Goal: Ask a question: Seek information or help from site administrators or community

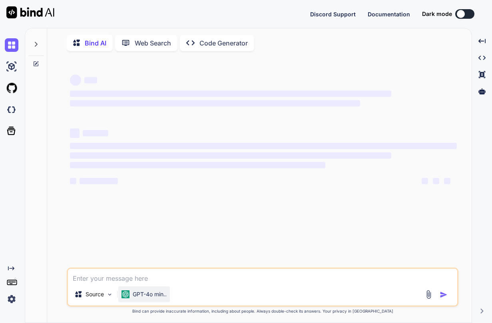
click at [145, 299] on p "GPT-4o min.." at bounding box center [150, 295] width 34 height 8
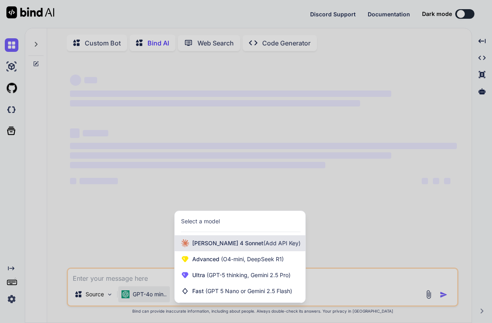
click at [236, 246] on span "[PERSON_NAME] 4 Sonnet (Add API Key)" at bounding box center [246, 244] width 108 height 8
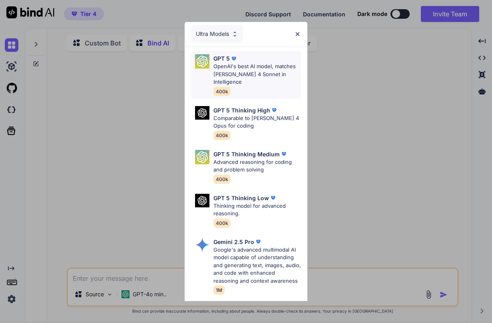
scroll to position [2, 0]
click at [262, 78] on div "GPT 5 OpenAI's best AI model, matches [PERSON_NAME] 4 Sonnet in Intelligence 40…" at bounding box center [257, 75] width 88 height 42
type textarea "x"
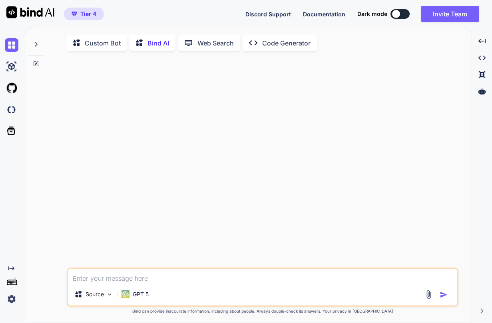
click at [143, 284] on textarea at bounding box center [262, 276] width 389 height 14
type textarea "h"
type textarea "x"
type textarea "ho"
type textarea "x"
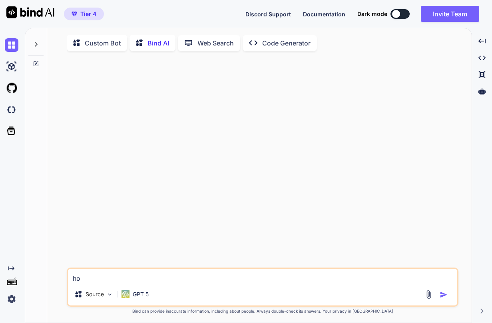
type textarea "how"
type textarea "x"
type textarea "how"
type textarea "x"
type textarea "how t"
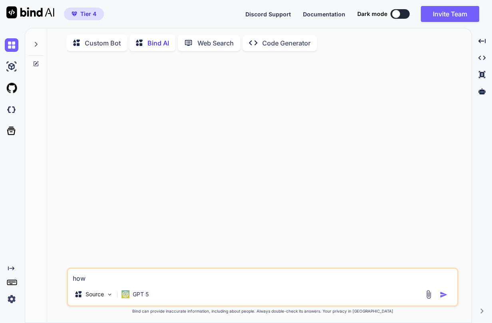
type textarea "x"
type textarea "how te"
type textarea "x"
type textarea "how tec"
type textarea "x"
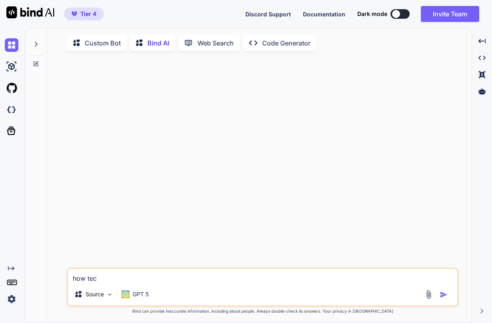
type textarea "how tech"
type textarea "x"
type textarea "how techn"
type textarea "x"
type textarea "how techni"
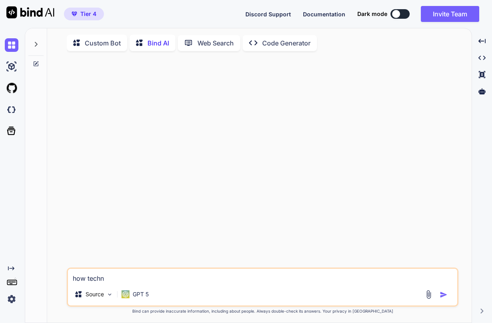
type textarea "x"
type textarea "how technic"
type textarea "x"
type textarea "how technica"
type textarea "x"
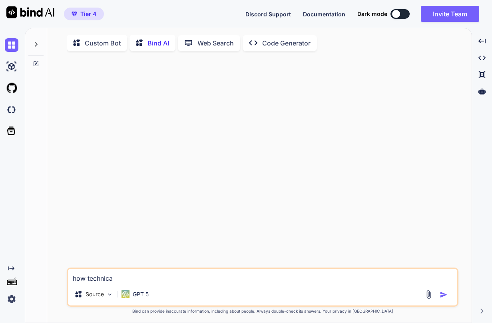
type textarea "how technical"
type textarea "x"
type textarea "how technicall"
type textarea "x"
type textarea "how technically"
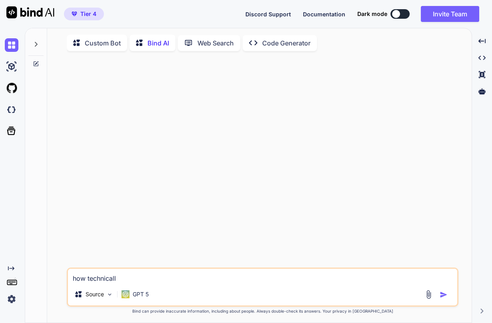
type textarea "x"
type textarea "how technically"
type textarea "x"
type textarea "how technically d"
type textarea "x"
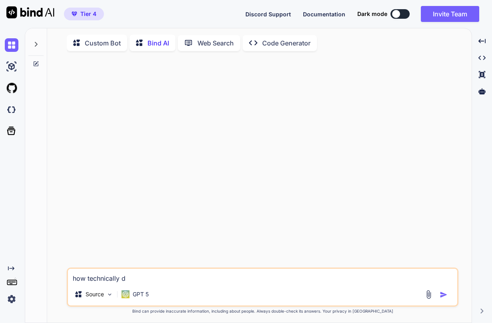
type textarea "how technically di"
type textarea "x"
type textarea "how technically dif"
type textarea "x"
type textarea "how technically diff"
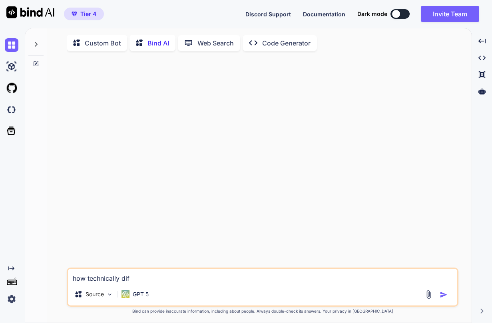
type textarea "x"
type textarea "how technically diffi"
type textarea "x"
type textarea "how technically diffic"
type textarea "x"
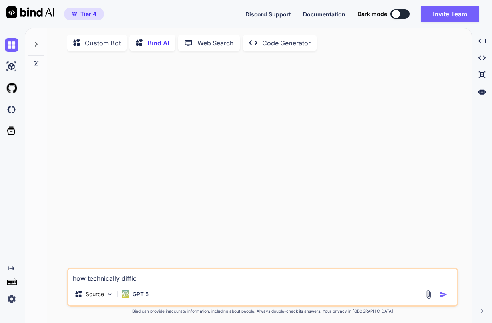
type textarea "how technically difficu"
type textarea "x"
type textarea "how technically difficul"
type textarea "x"
type textarea "how technically difficult"
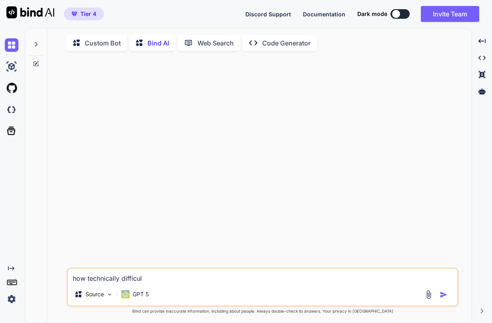
type textarea "x"
type textarea "how technically difficult"
type textarea "x"
type textarea "how technically difficult i"
type textarea "x"
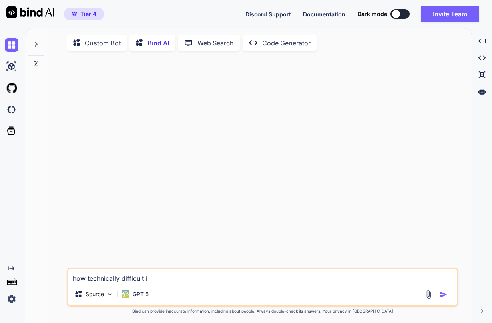
type textarea "how technically difficult is"
type textarea "x"
type textarea "how technically difficult is"
type textarea "x"
type textarea "how technically difficult is p"
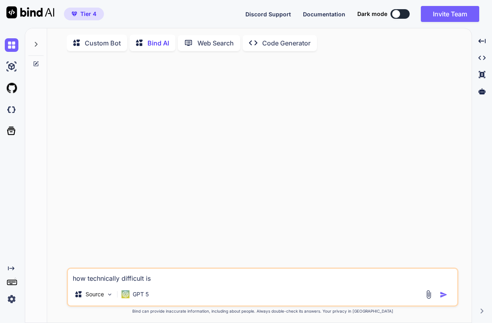
type textarea "x"
type textarea "how technically difficult is pr"
type textarea "x"
type textarea "how technically difficult is pro"
type textarea "x"
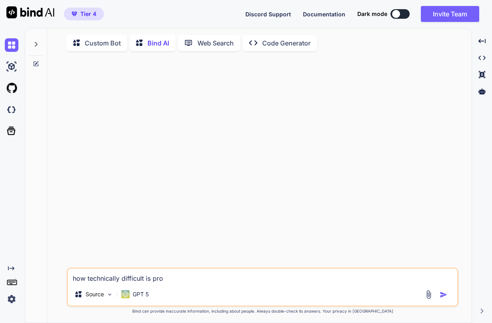
type textarea "how technically difficult is prog"
type textarea "x"
type textarea "how technically difficult is progr"
type textarea "x"
type textarea "how technically difficult is progra"
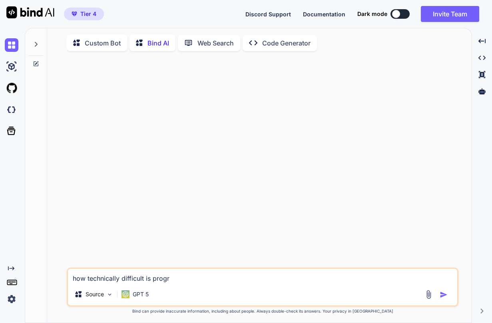
type textarea "x"
type textarea "how technically difficult is program"
type textarea "x"
type textarea "how technically difficult is programm"
type textarea "x"
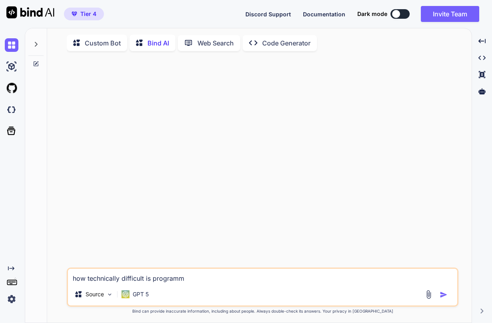
type textarea "how technically difficult is programmi"
type textarea "x"
type textarea "how technically difficult is programmin"
type textarea "x"
type textarea "how technically difficult is programming"
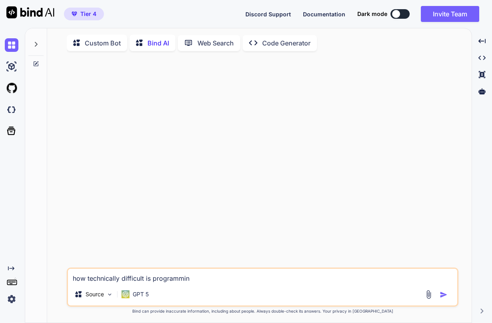
type textarea "x"
type textarea "how technically difficult is programming"
type textarea "x"
type textarea "how technically difficult is programming a"
type textarea "x"
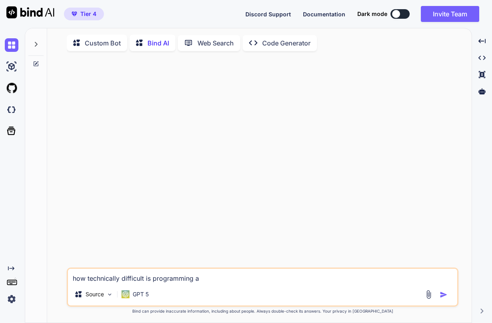
type textarea "how technically difficult is programming a"
type textarea "x"
type textarea "how technically difficult is programming a s"
type textarea "x"
type textarea "how technically difficult is programming a sa"
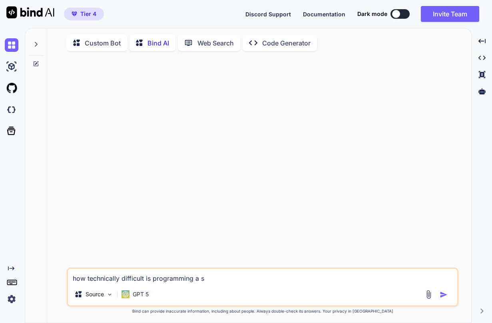
type textarea "x"
type textarea "how technically difficult is programming a saa"
type textarea "x"
type textarea "how technically difficult is programming a saas"
type textarea "x"
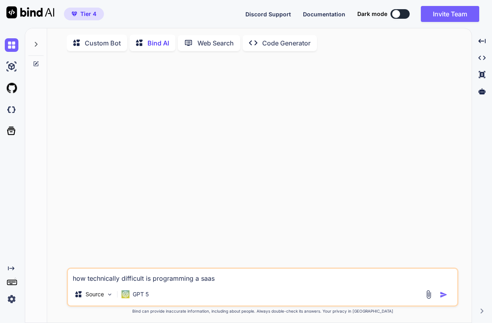
type textarea "how technically difficult is programming a saas"
type textarea "x"
type textarea "how technically difficult is programming a saas l"
type textarea "x"
type textarea "how technically difficult is programming a saas li"
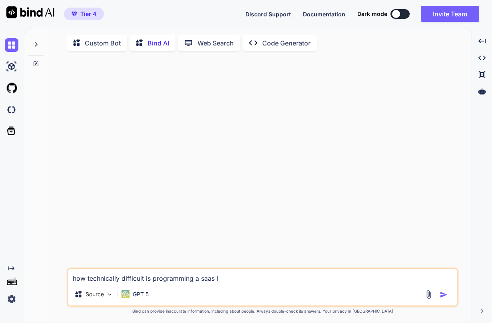
type textarea "x"
type textarea "how technically difficult is programming a saas lik"
type textarea "x"
type textarea "how technically difficult is programming a saas like"
type textarea "x"
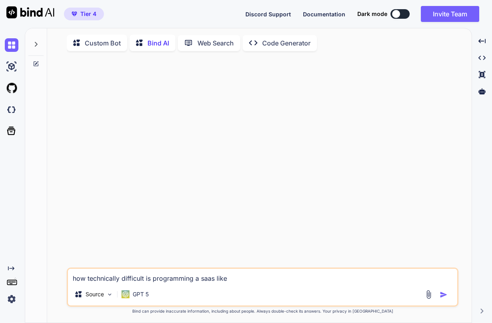
type textarea "how technically difficult is programming a saas like"
type textarea "x"
type textarea "how technically difficult is programming a saas like p"
type textarea "x"
type textarea "how technically difficult is programming a saas like pa"
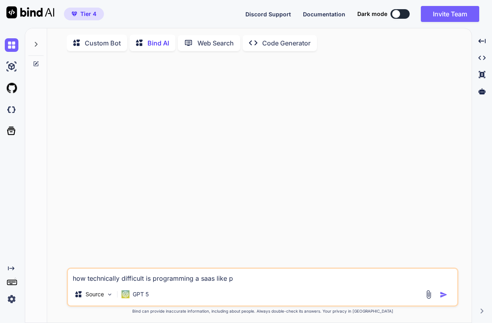
type textarea "x"
type textarea "how technically difficult is programming a saas like par"
type textarea "x"
type textarea "how technically difficult is programming a saas like part"
type textarea "x"
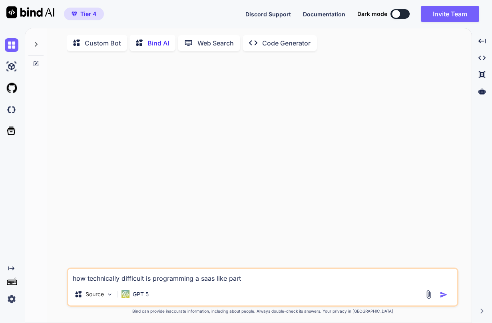
type textarea "how technically difficult is programming a saas like partn"
type textarea "x"
type textarea "how technically difficult is programming a saas like partne"
type textarea "x"
type textarea "how technically difficult is programming a saas like partner"
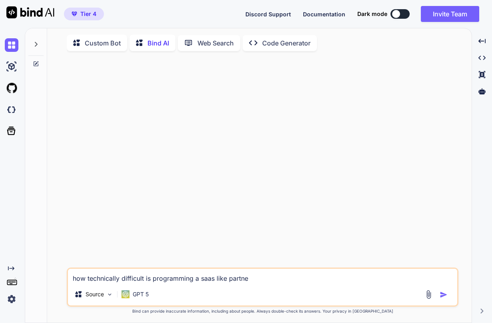
type textarea "x"
type textarea "how technically difficult is programming a saas like partnero"
type textarea "x"
type textarea "how technically difficult is programming a saas like partnero."
type textarea "x"
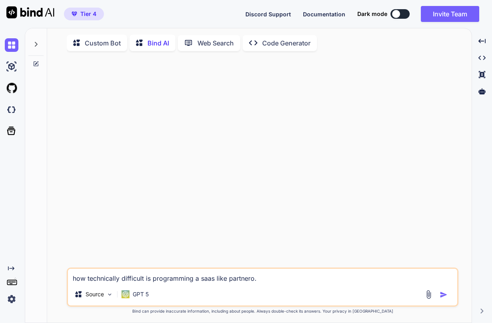
type textarea "how technically difficult is programming a saas like partnero.c"
type textarea "x"
type textarea "how technically difficult is programming a saas like [DOMAIN_NAME]"
type textarea "x"
type textarea "how technically difficult is programming a saas like [DOMAIN_NAME]"
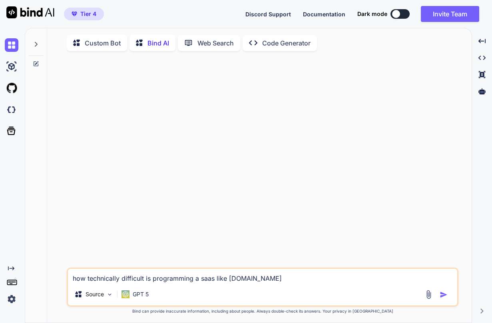
type textarea "x"
type textarea "how technically difficult is programming a saas like [DOMAIN_NAME]?"
type textarea "x"
type textarea "how technically difficult is programming a saas like [DOMAIN_NAME]?"
type textarea "x"
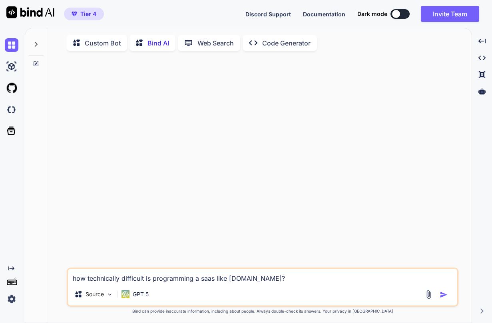
type textarea "how technically difficult is programming a saas like [DOMAIN_NAME]? w"
type textarea "x"
type textarea "how technically difficult is programming a saas like [DOMAIN_NAME]? wh"
type textarea "x"
type textarea "how technically difficult is programming a saas like [DOMAIN_NAME]? wha"
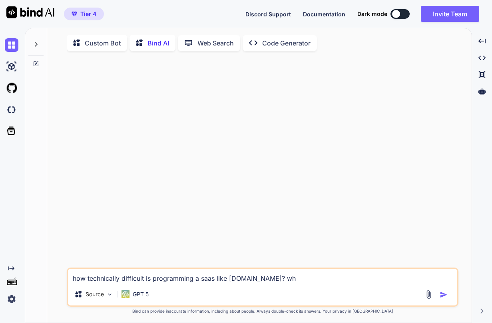
type textarea "x"
type textarea "how technically difficult is programming a saas like [DOMAIN_NAME]? what"
type textarea "x"
type textarea "how technically difficult is programming a saas like [DOMAIN_NAME]? what"
type textarea "x"
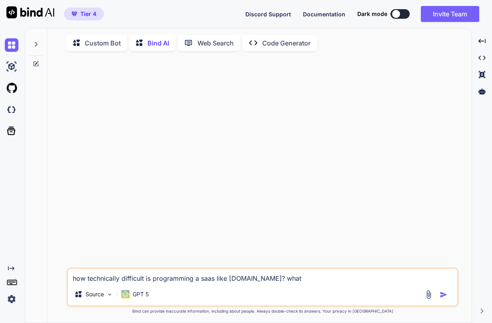
type textarea "how technically difficult is programming a saas like [DOMAIN_NAME]? what s"
type textarea "x"
type textarea "how technically difficult is programming a saas like [DOMAIN_NAME]? what st"
type textarea "x"
type textarea "how technically difficult is programming a saas like [DOMAIN_NAME]? what sta"
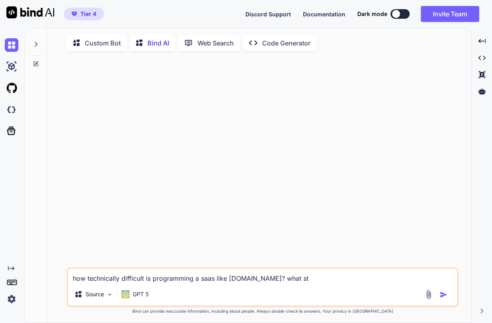
type textarea "x"
type textarea "how technically difficult is programming a saas like [DOMAIN_NAME]? what stac"
type textarea "x"
type textarea "how technically difficult is programming a saas like [DOMAIN_NAME]? what stack"
type textarea "x"
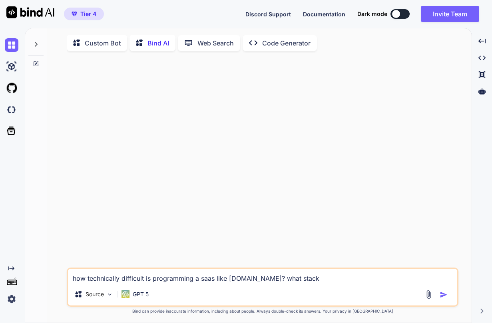
type textarea "how technically difficult is programming a saas like [DOMAIN_NAME]? what stack"
type textarea "x"
type textarea "how technically difficult is programming a saas like [DOMAIN_NAME]? what stack w"
type textarea "x"
type textarea "how technically difficult is programming a saas like [DOMAIN_NAME]? what stack …"
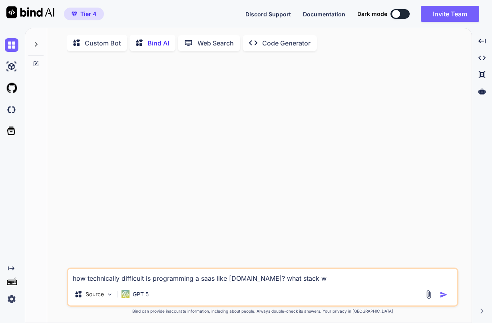
type textarea "x"
type textarea "how technically difficult is programming a saas like [DOMAIN_NAME]? what stack …"
type textarea "x"
type textarea "how technically difficult is programming a saas like [DOMAIN_NAME]? what stack …"
type textarea "x"
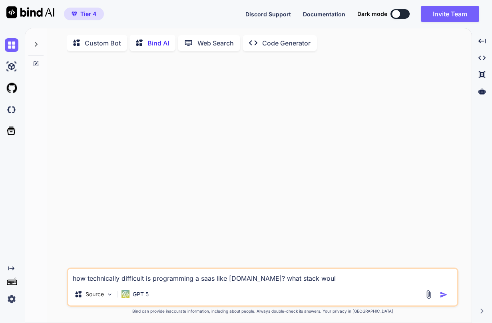
type textarea "how technically difficult is programming a saas like [DOMAIN_NAME]? what stack …"
type textarea "x"
type textarea "how technically difficult is programming a saas like [DOMAIN_NAME]? what stack …"
type textarea "x"
type textarea "how technically difficult is programming a saas like [DOMAIN_NAME]? what stack …"
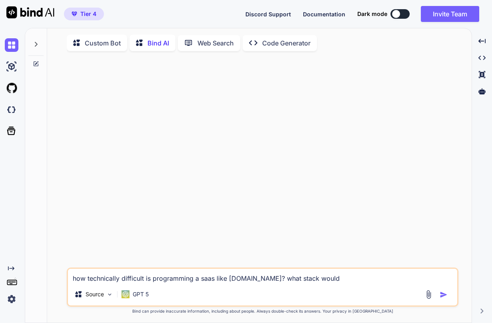
type textarea "x"
type textarea "how technically difficult is programming a saas like [DOMAIN_NAME]? what stack …"
type textarea "x"
type textarea "how technically difficult is programming a saas like [DOMAIN_NAME]? what stack …"
type textarea "x"
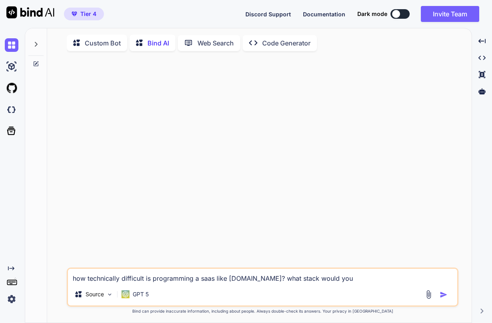
type textarea "how technically difficult is programming a saas like [DOMAIN_NAME]? what stack …"
type textarea "x"
type textarea "how technically difficult is programming a saas like [DOMAIN_NAME]? what stack …"
type textarea "x"
type textarea "how technically difficult is programming a saas like [DOMAIN_NAME]? what stack …"
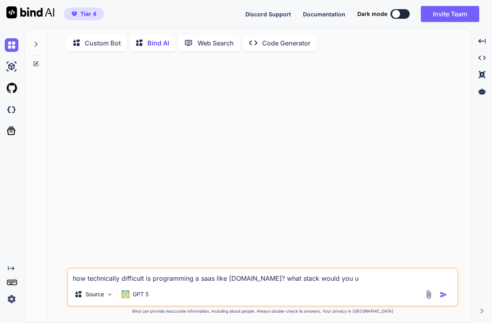
type textarea "x"
type textarea "how technically difficult is programming a saas like [DOMAIN_NAME]? what stack …"
type textarea "x"
type textarea "how technically difficult is programming a saas like [DOMAIN_NAME]? what stack …"
type textarea "x"
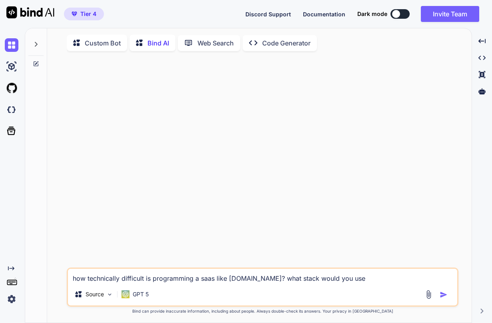
type textarea "how technically difficult is programming a saas like [DOMAIN_NAME]? what stack …"
type textarea "x"
type textarea "how technically difficult is programming a saas like [DOMAIN_NAME]? what stack …"
type textarea "x"
type textarea "how technically difficult is programming a saas like [DOMAIN_NAME]? what stack …"
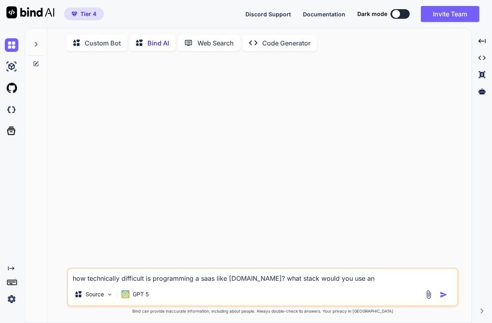
type textarea "x"
type textarea "how technically difficult is programming a saas like [DOMAIN_NAME]? what stack …"
type textarea "x"
type textarea "how technically difficult is programming a saas like [DOMAIN_NAME]? what stack …"
type textarea "x"
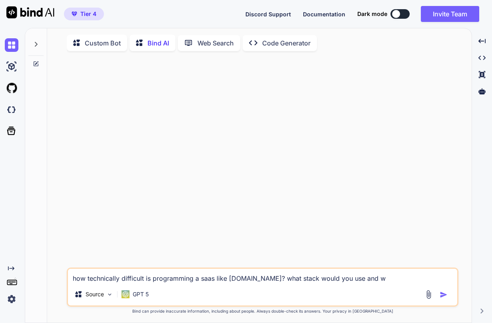
type textarea "how technically difficult is programming a saas like [DOMAIN_NAME]? what stack …"
type textarea "x"
type textarea "how technically difficult is programming a saas like [DOMAIN_NAME]? what stack …"
type textarea "x"
type textarea "how technically difficult is programming a saas like [DOMAIN_NAME]? what stack …"
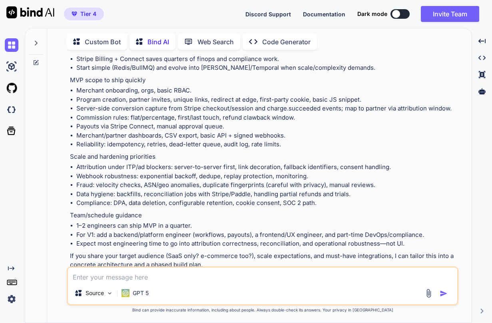
scroll to position [680, 0]
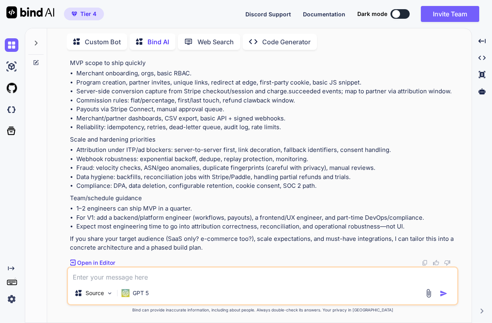
click at [163, 270] on textarea at bounding box center [262, 275] width 389 height 14
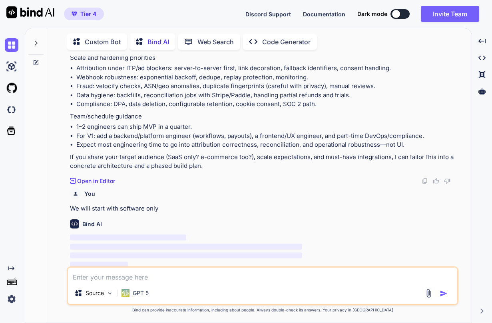
scroll to position [764, 0]
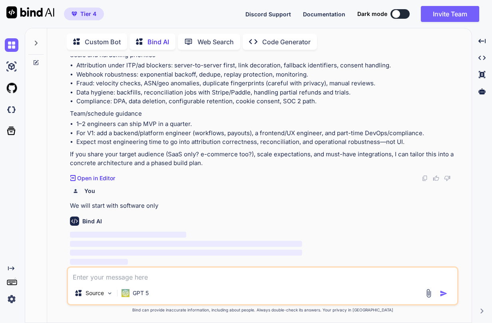
click at [137, 274] on textarea at bounding box center [262, 275] width 389 height 14
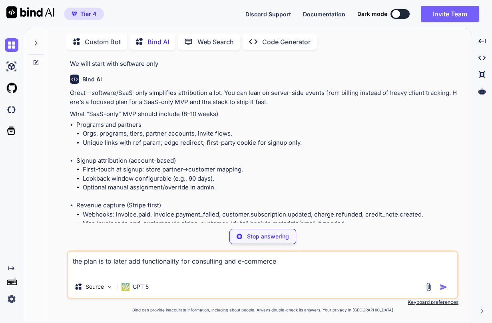
scroll to position [908, 0]
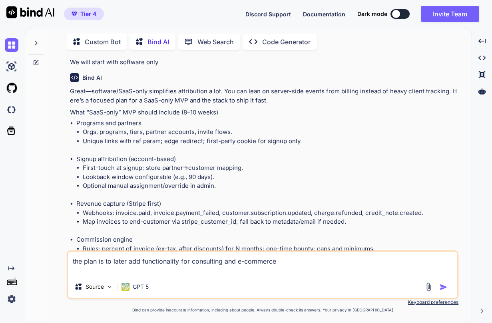
click at [442, 284] on img "button" at bounding box center [443, 288] width 8 height 8
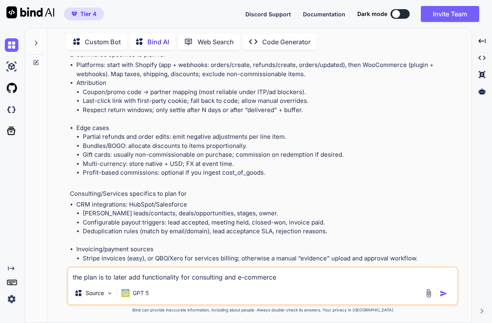
scroll to position [2213, 0]
